Goal: Task Accomplishment & Management: Use online tool/utility

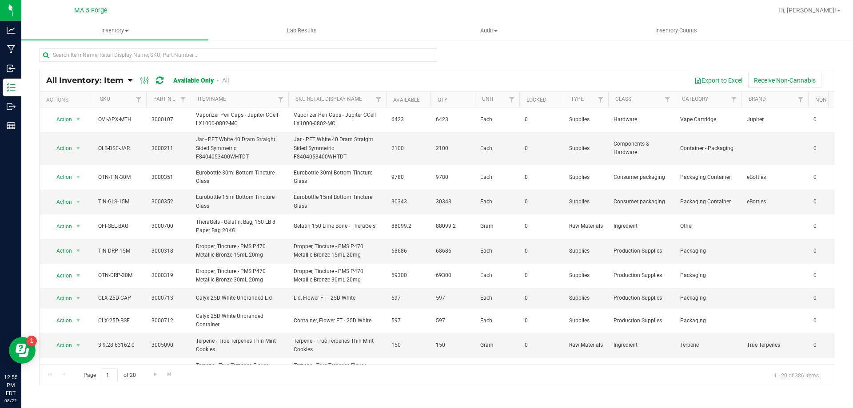
click at [129, 82] on icon at bounding box center [130, 80] width 4 height 8
click at [72, 148] on span "Item by Location" at bounding box center [66, 147] width 48 height 8
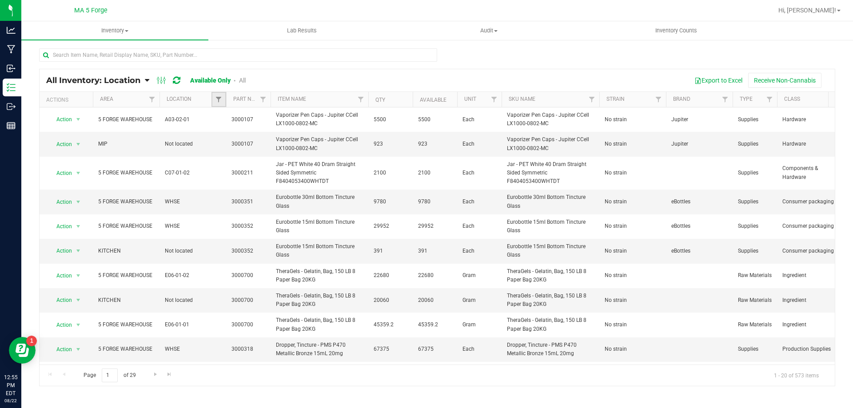
click at [220, 106] on link "Filter" at bounding box center [219, 99] width 15 height 15
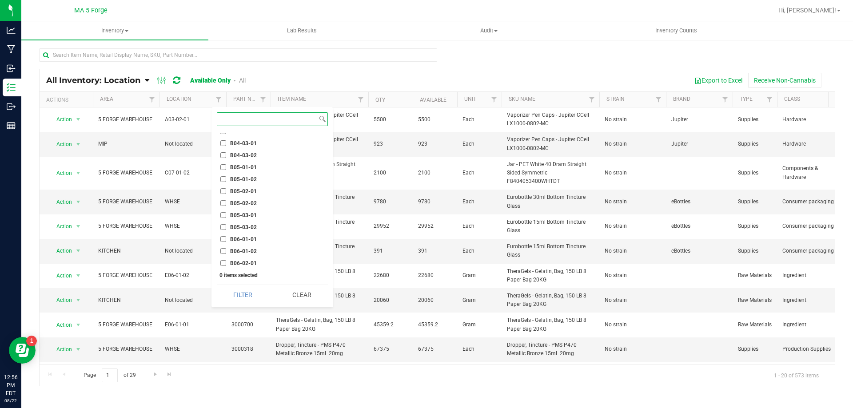
scroll to position [933, 0]
click at [227, 151] on label "B05-01-01" at bounding box center [238, 152] width 36 height 6
click at [226, 151] on input "B05-01-01" at bounding box center [223, 152] width 6 height 6
checkbox input "true"
click at [251, 296] on button "Filter" at bounding box center [243, 295] width 52 height 20
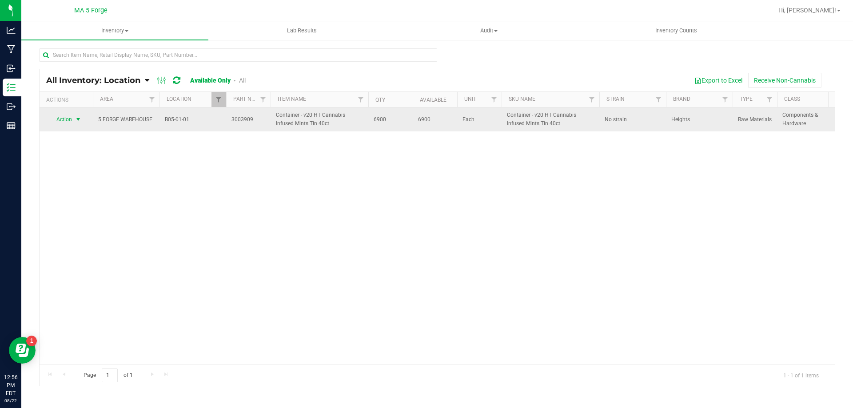
click at [69, 119] on span "Action" at bounding box center [60, 119] width 24 height 12
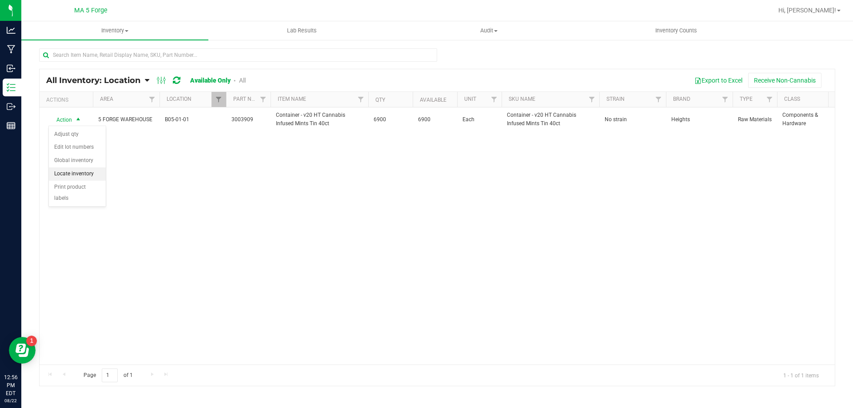
click at [82, 175] on li "Locate inventory" at bounding box center [77, 174] width 57 height 13
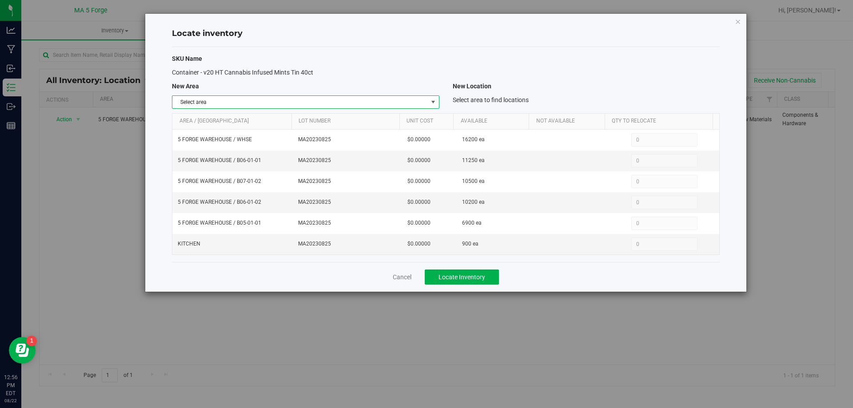
click at [435, 105] on span "select" at bounding box center [433, 102] width 7 height 7
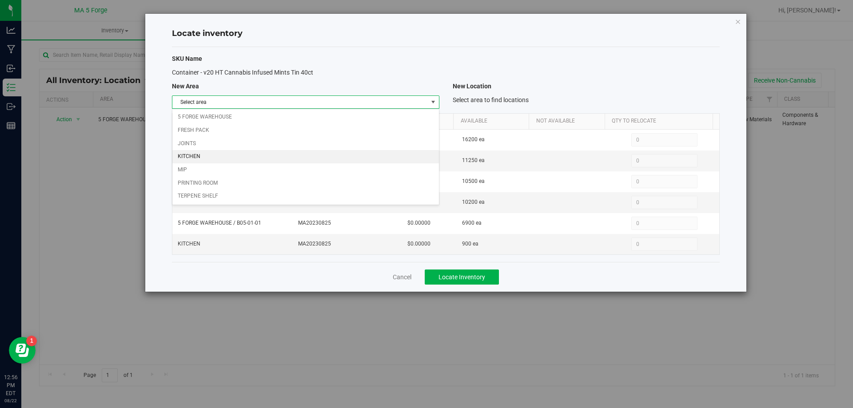
click at [204, 157] on li "KITCHEN" at bounding box center [305, 156] width 266 height 13
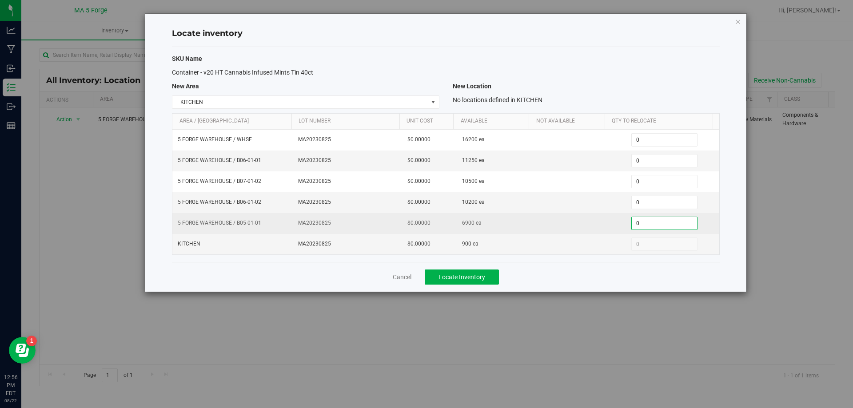
click at [648, 228] on span "0 0" at bounding box center [665, 223] width 66 height 13
type input "300"
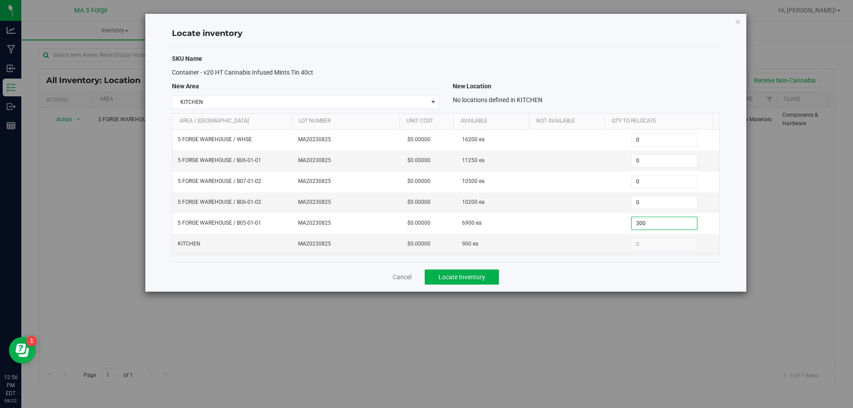
type input "300"
click at [540, 277] on div "Cancel Locate Inventory" at bounding box center [446, 277] width 548 height 30
click at [468, 274] on span "Locate Inventory" at bounding box center [462, 277] width 47 height 7
